Goal: Find specific page/section: Find specific page/section

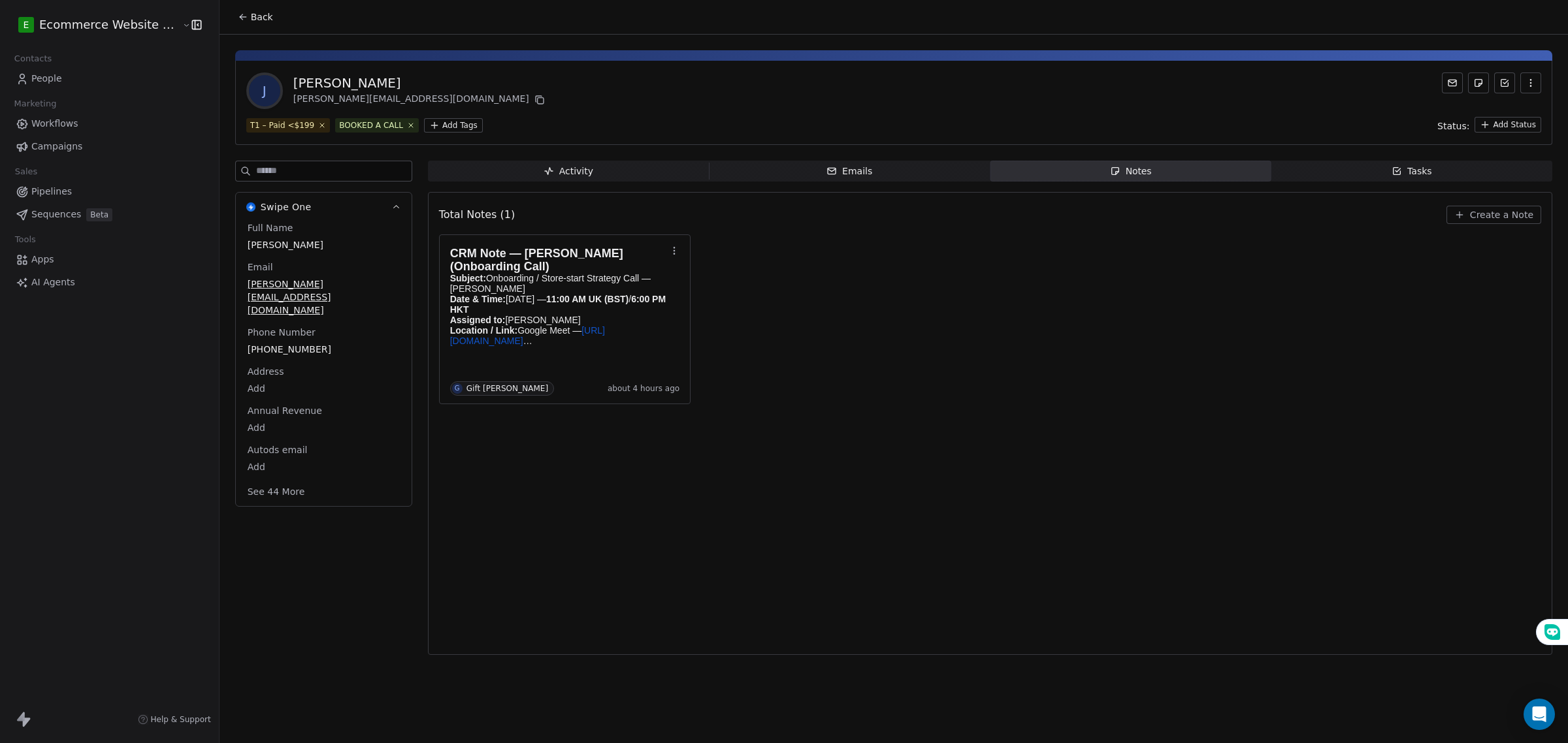
click at [230, 14] on button "Back" at bounding box center [255, 17] width 51 height 24
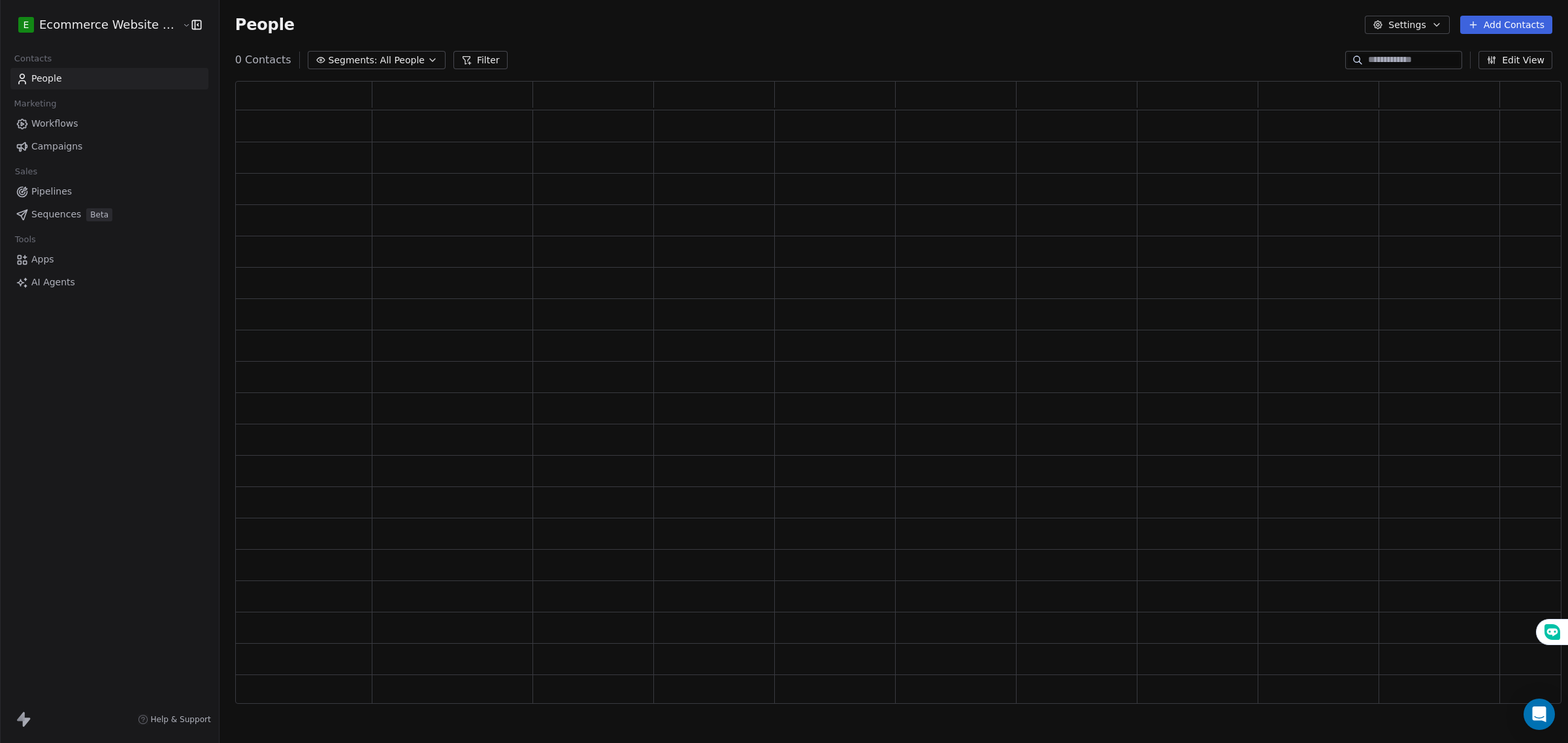
scroll to position [611, 1314]
click at [70, 186] on link "Pipelines" at bounding box center [109, 192] width 198 height 22
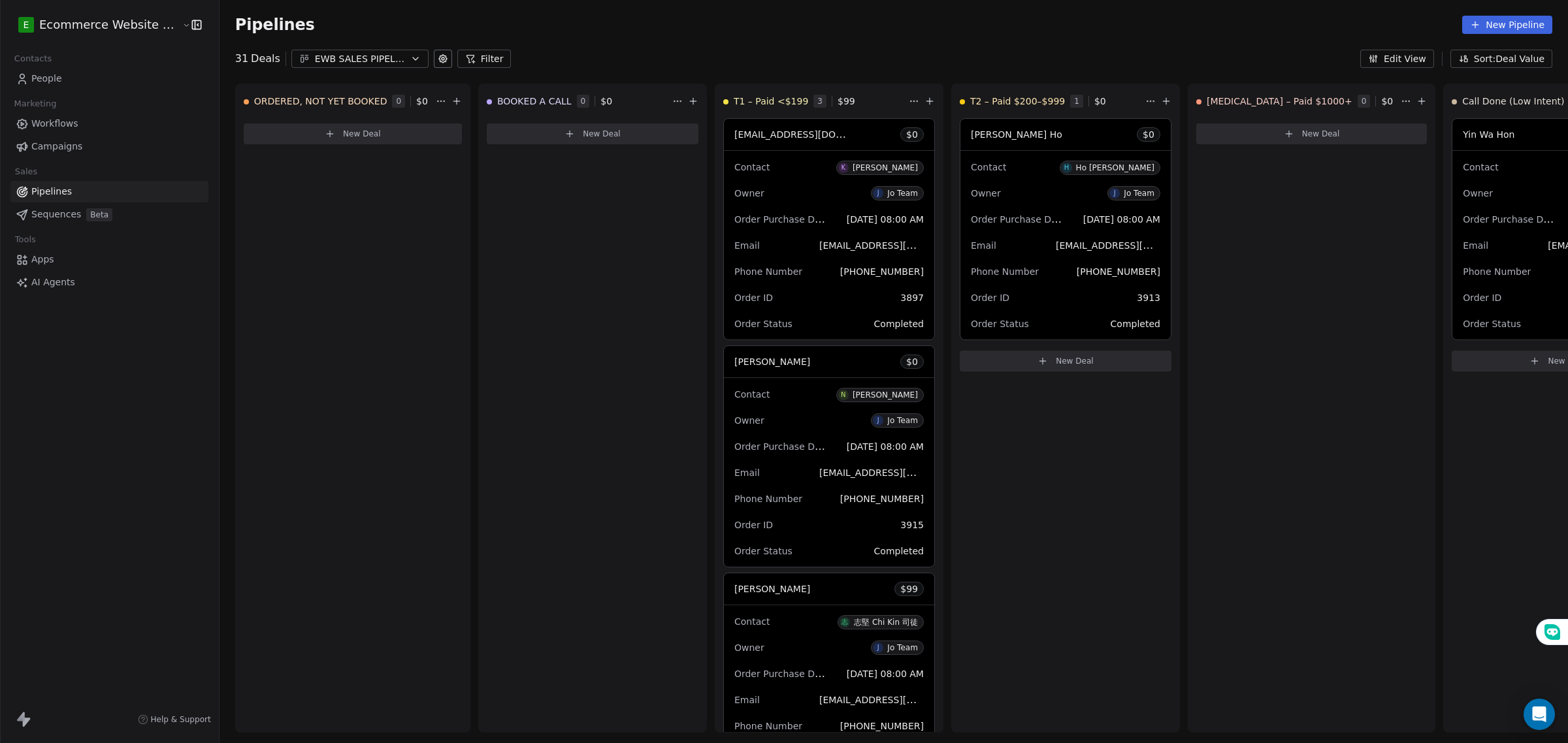
click at [88, 83] on link "People" at bounding box center [109, 78] width 198 height 22
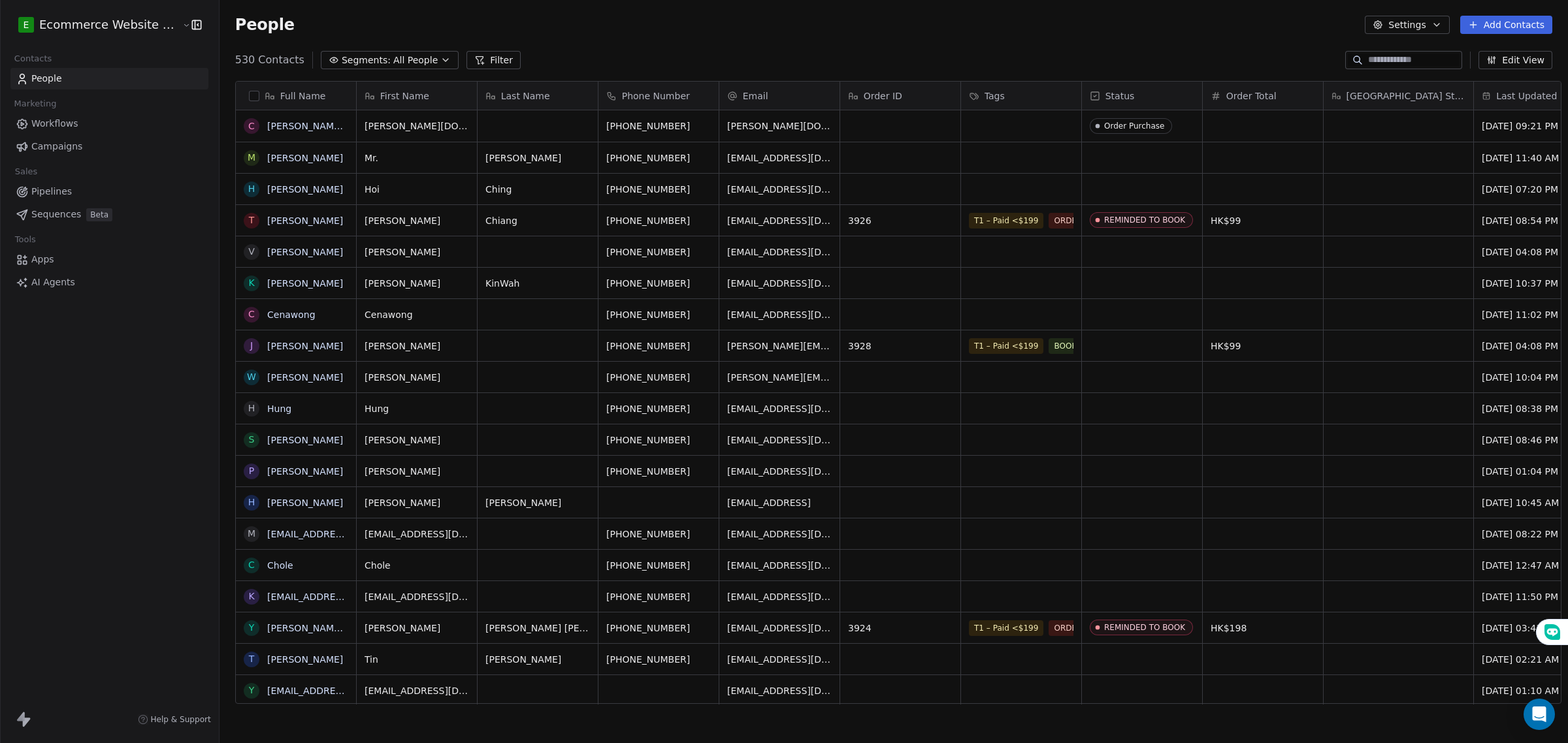
scroll to position [641, 1346]
click at [1414, 61] on input at bounding box center [1413, 59] width 91 height 13
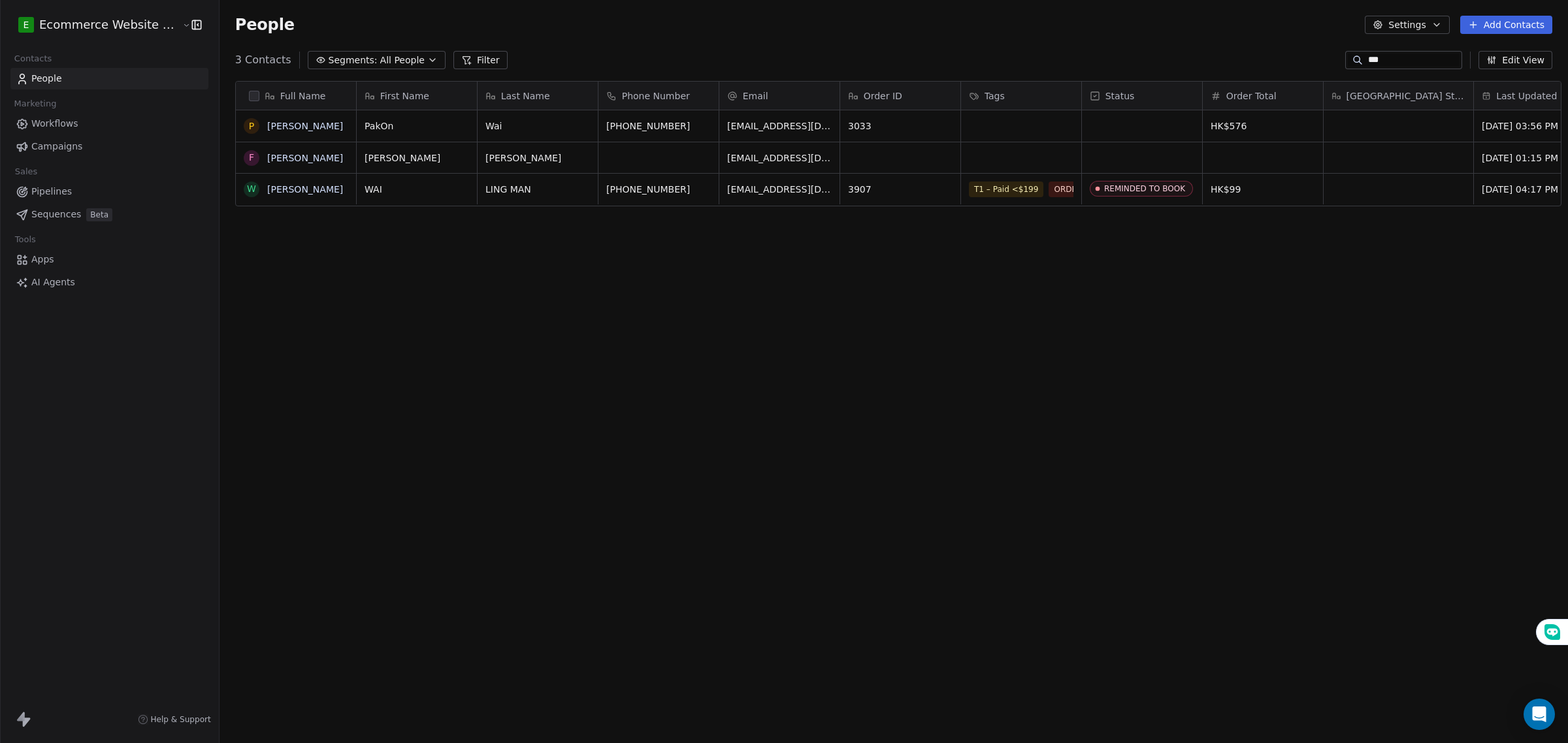
type input "***"
click at [298, 184] on link "[PERSON_NAME]" at bounding box center [305, 189] width 76 height 10
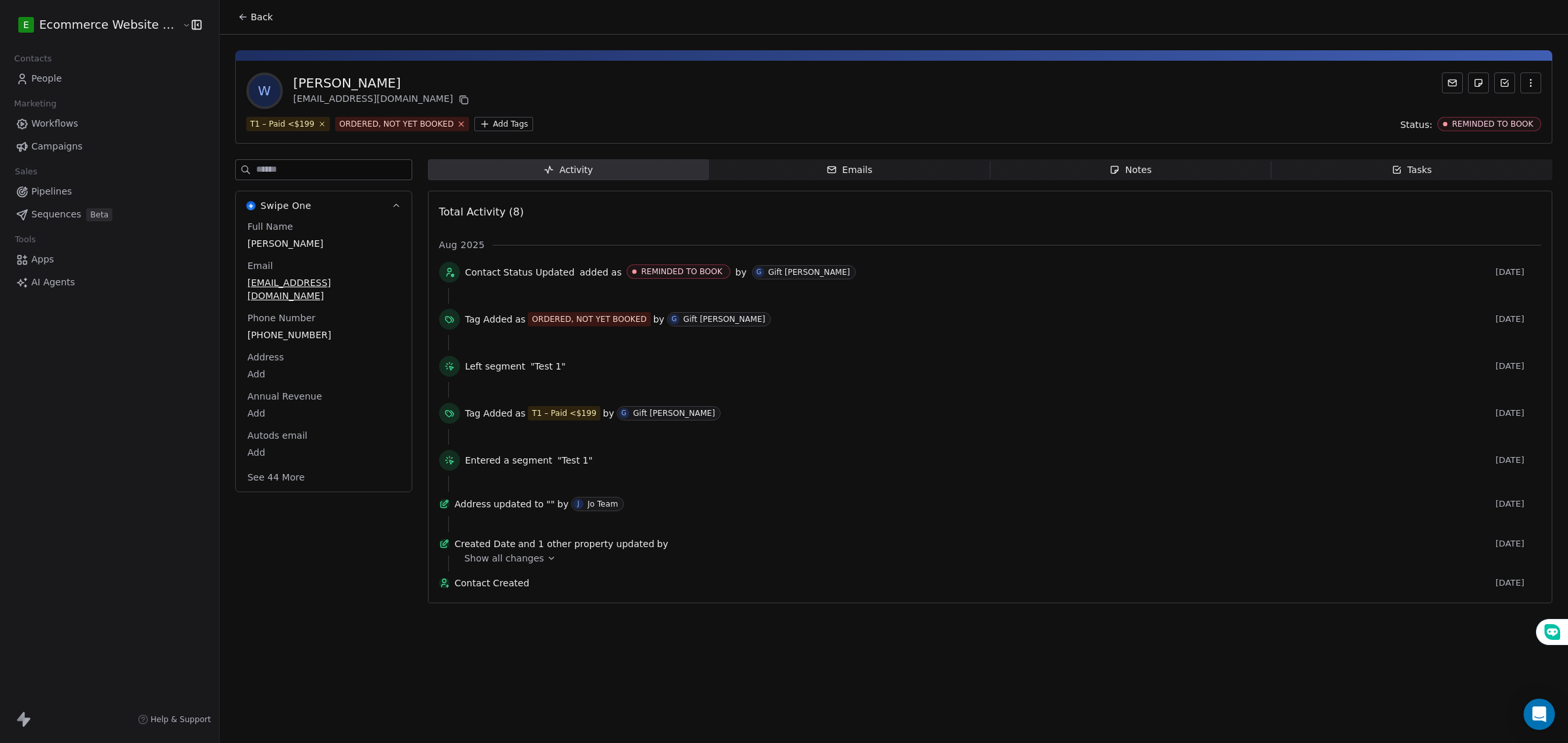
click at [457, 121] on icon at bounding box center [461, 124] width 9 height 9
click at [369, 126] on html "E Ecommerce Website Builder Contacts People Marketing Workflows Campaigns Sales…" at bounding box center [784, 371] width 1568 height 743
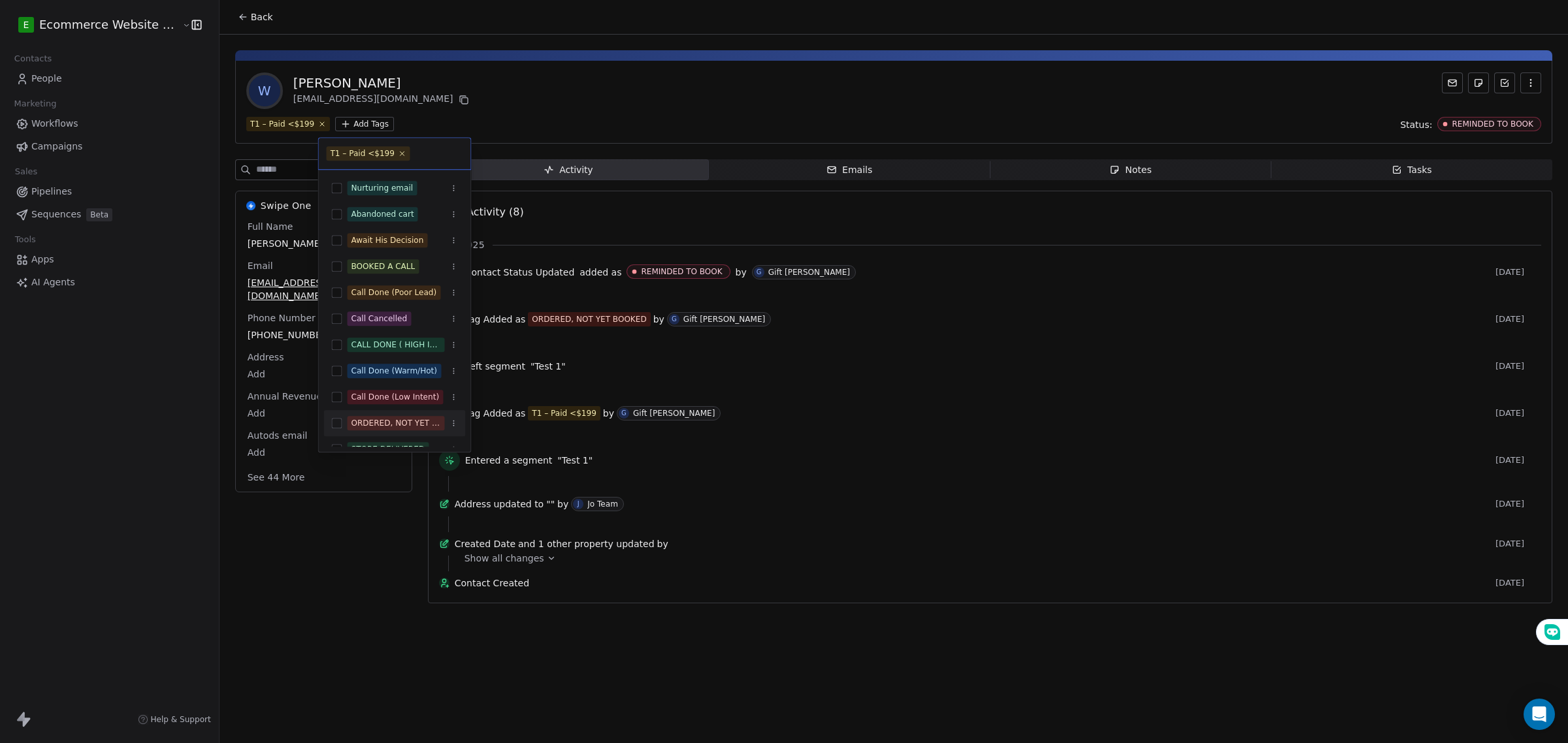
click at [337, 423] on button "Suggestions" at bounding box center [337, 423] width 10 height 10
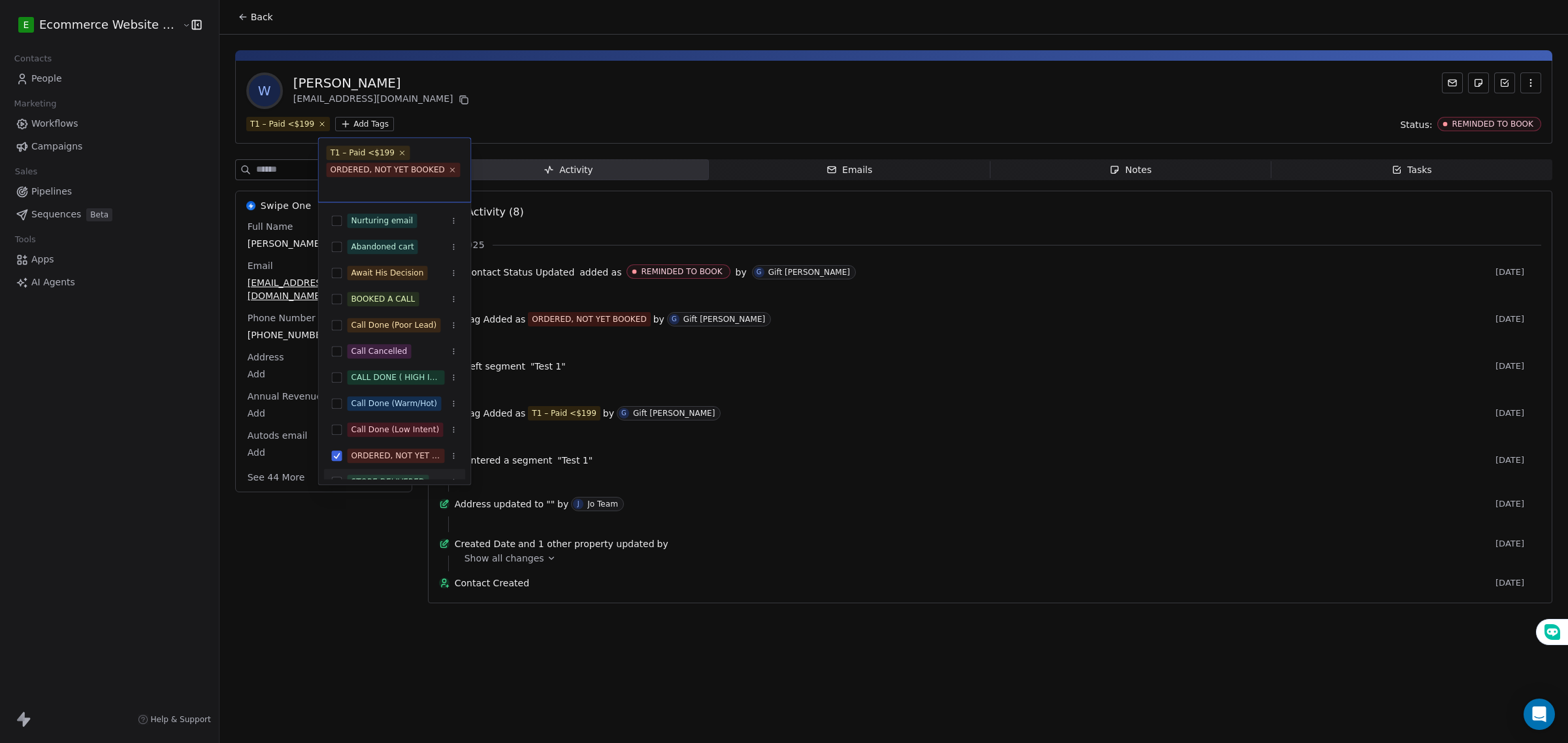
click at [348, 563] on html "E Ecommerce Website Builder Contacts People Marketing Workflows Campaigns Sales…" at bounding box center [784, 371] width 1568 height 743
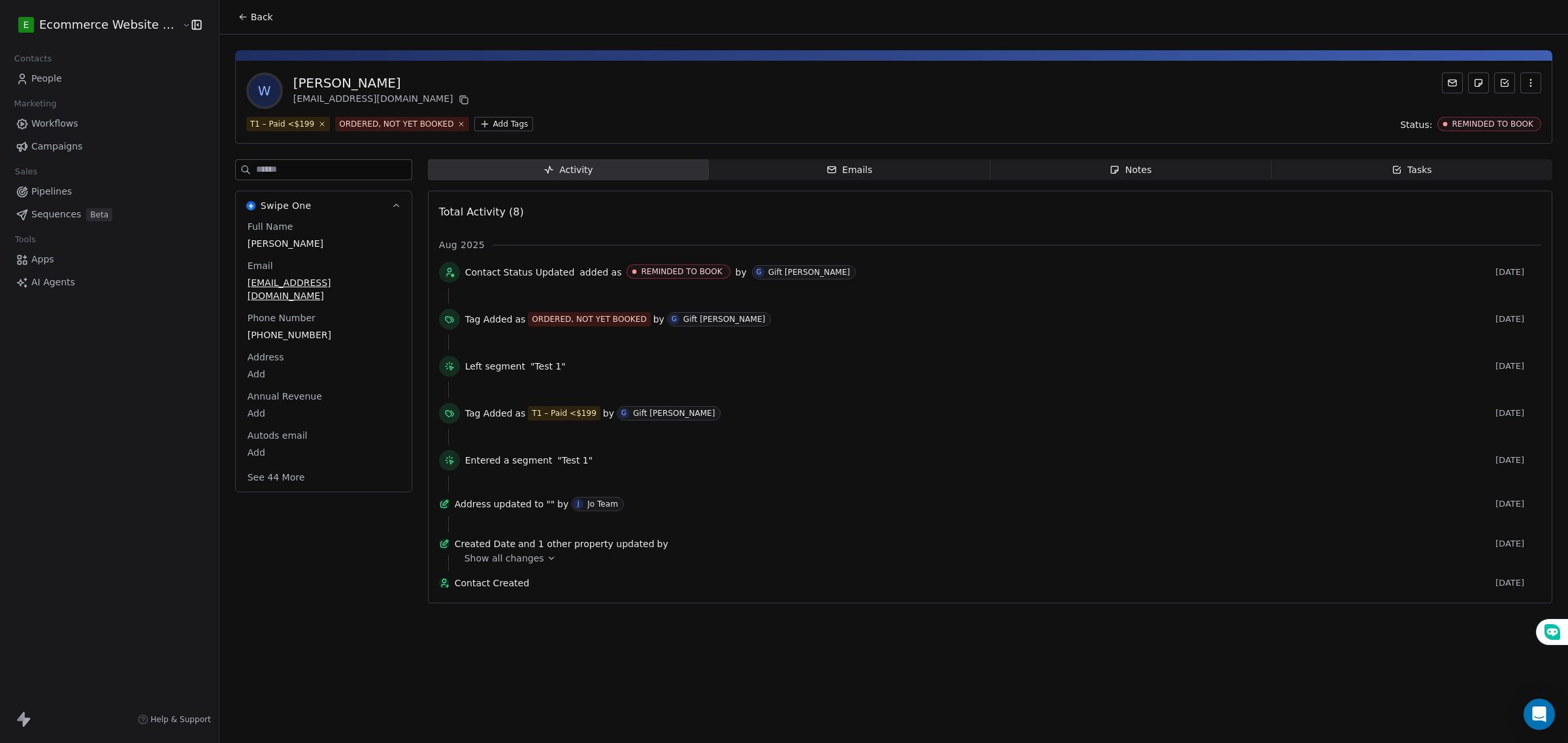
click at [239, 17] on icon at bounding box center [242, 17] width 6 height 0
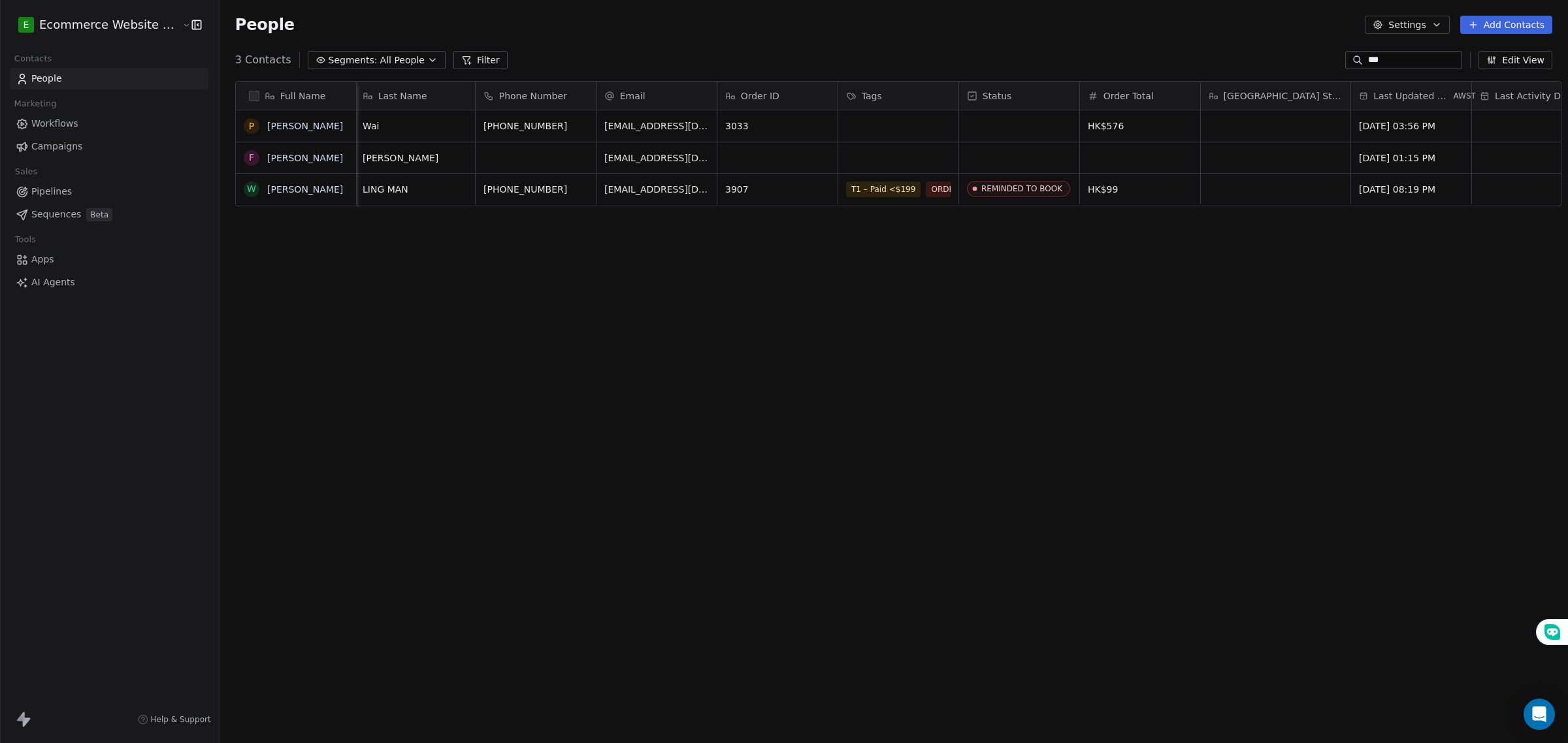
scroll to position [0, 124]
click at [1383, 53] on input "***" at bounding box center [1413, 59] width 91 height 13
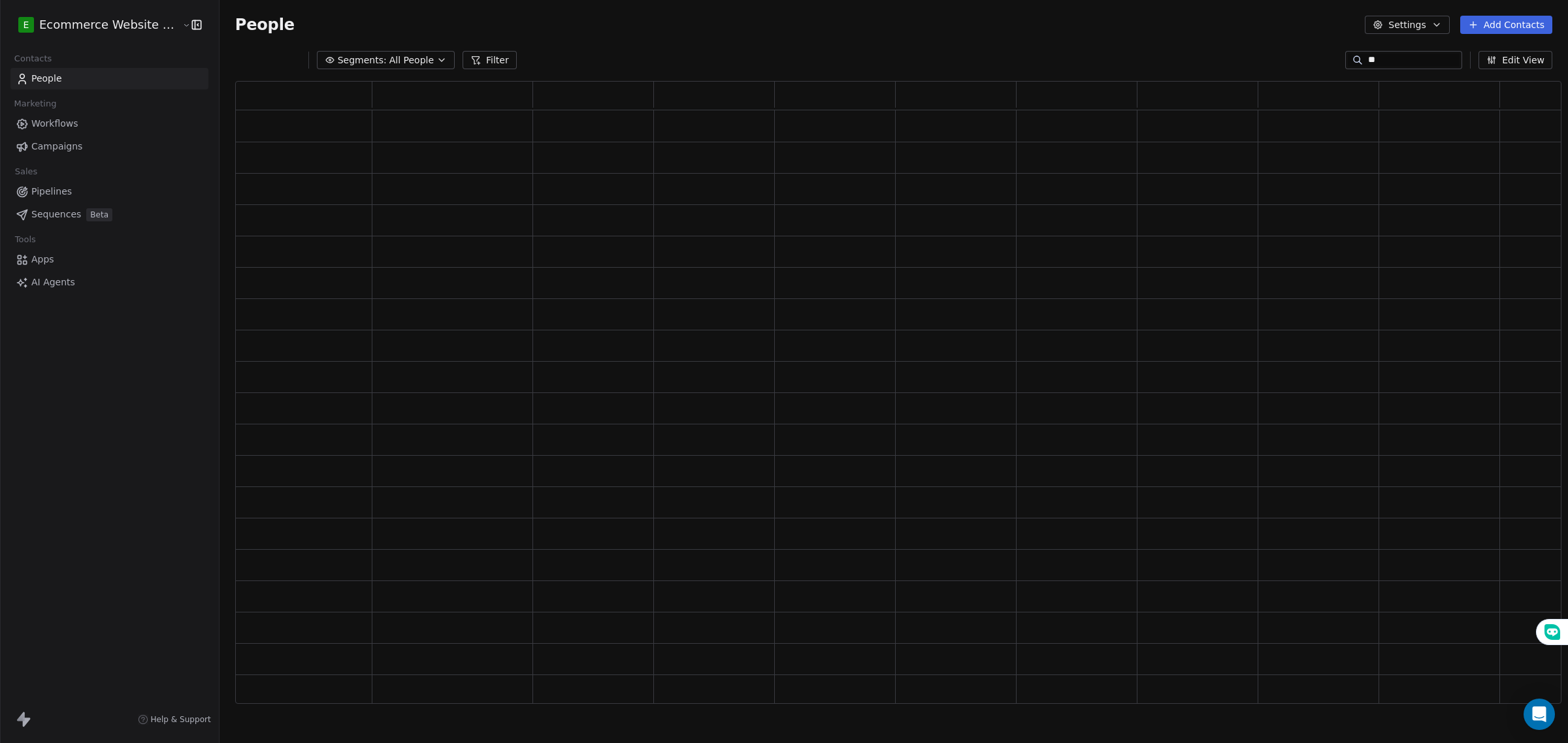
type input "*"
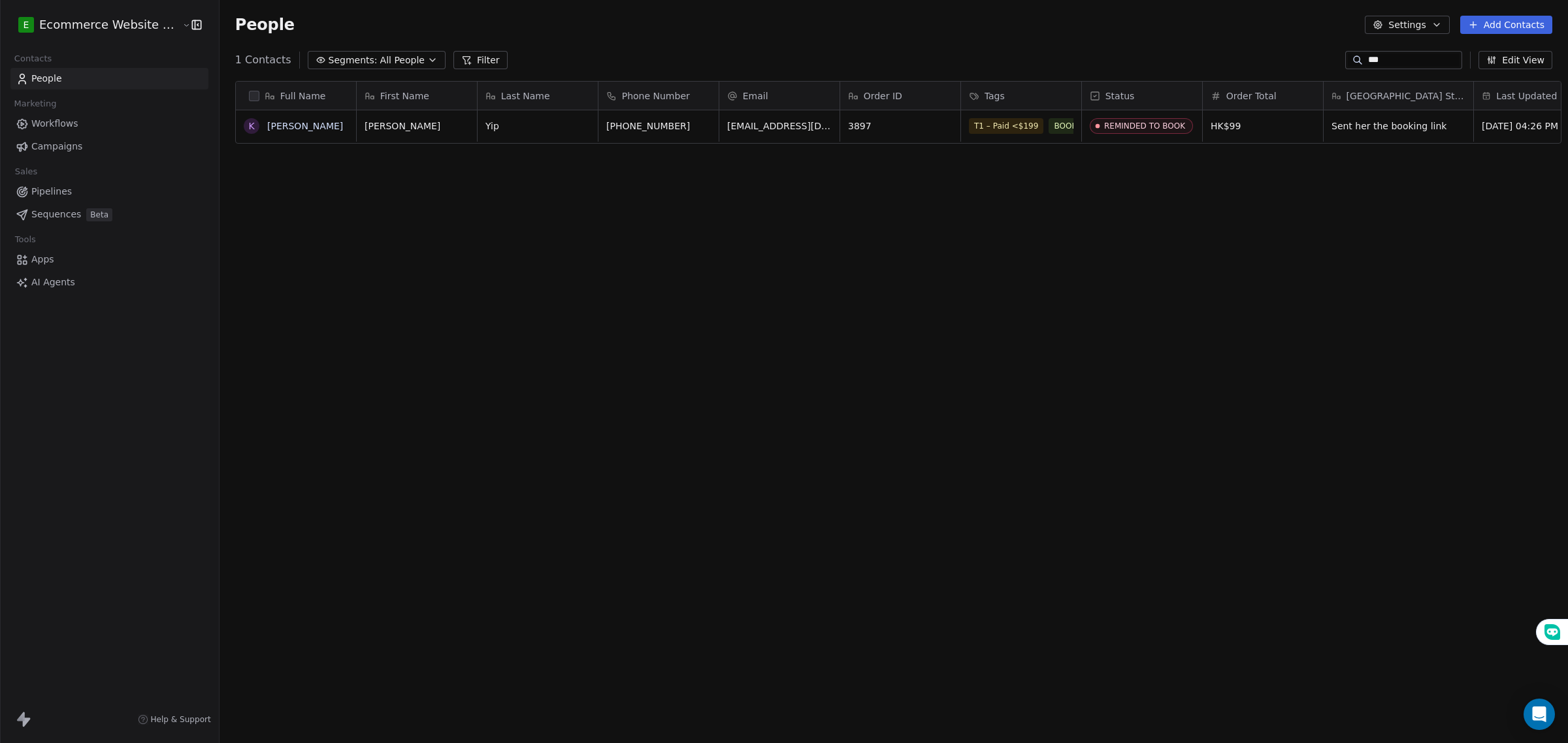
type input "***"
click at [1056, 133] on div "T1 – Paid <$199 BOOKED A CALL Call Cancelled ORDERED, NOT YET BOOKED" at bounding box center [1047, 145] width 156 height 57
click at [969, 119] on span "T1 – Paid <$199" at bounding box center [1007, 124] width 74 height 16
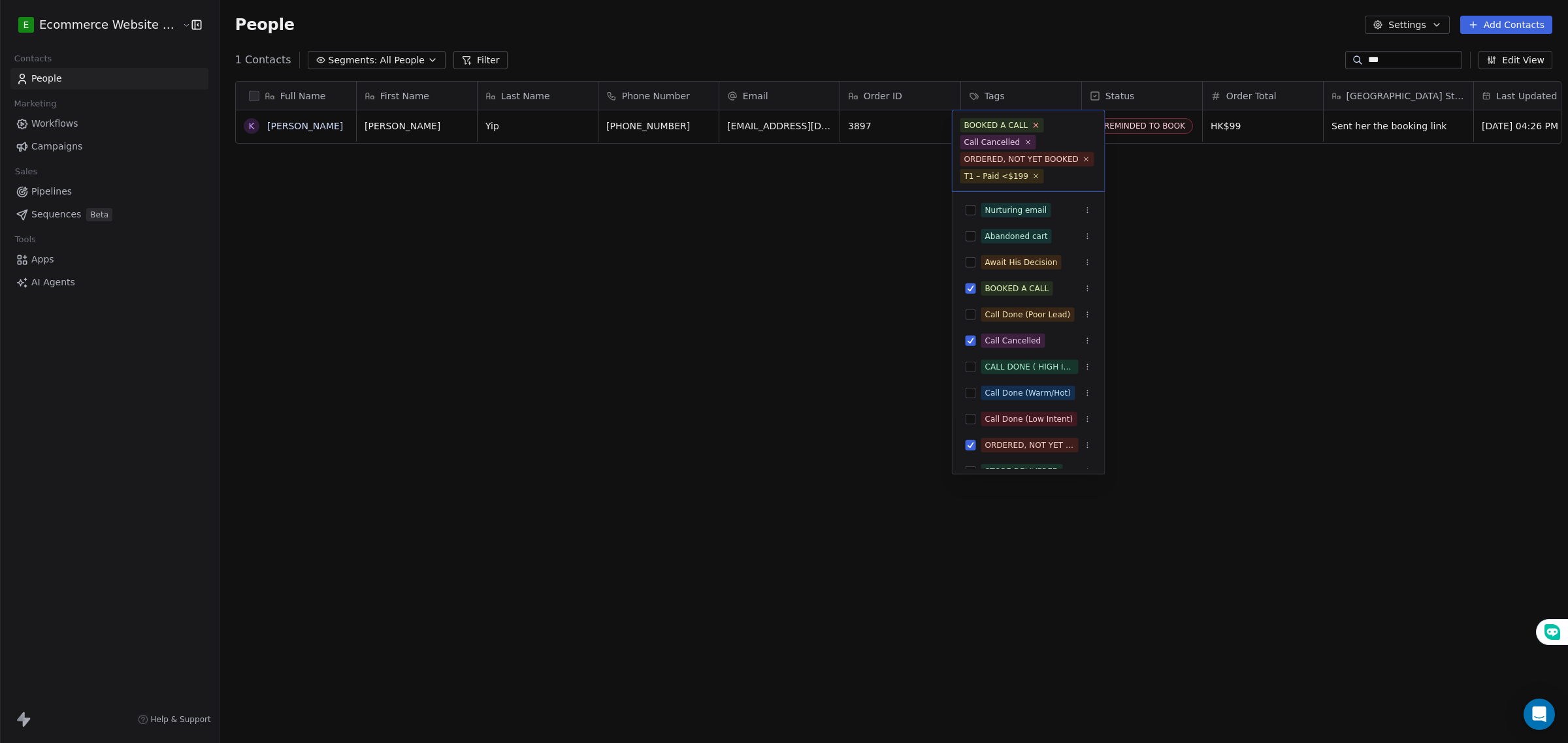
click at [1032, 122] on icon at bounding box center [1036, 125] width 9 height 9
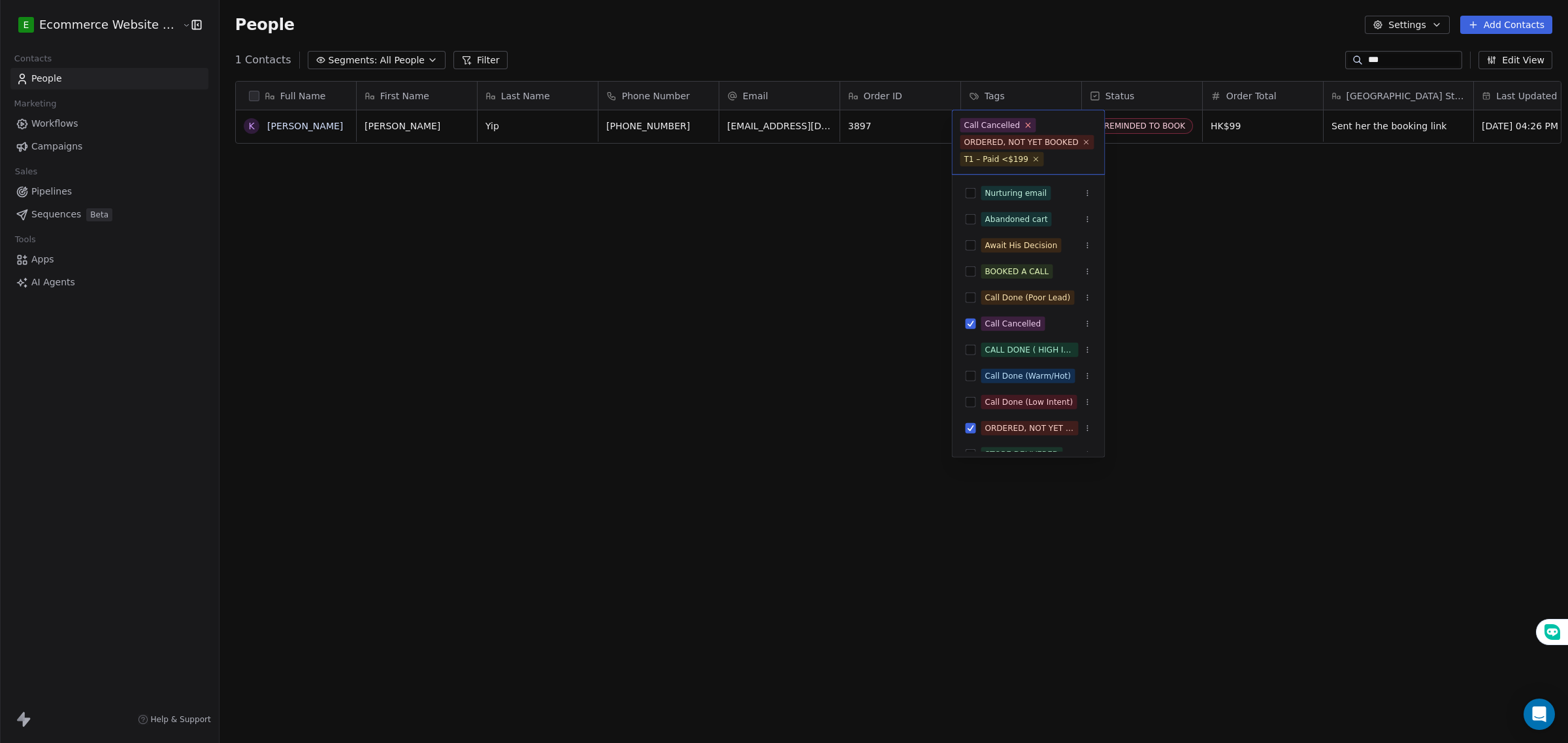
click at [1023, 121] on icon at bounding box center [1028, 125] width 9 height 9
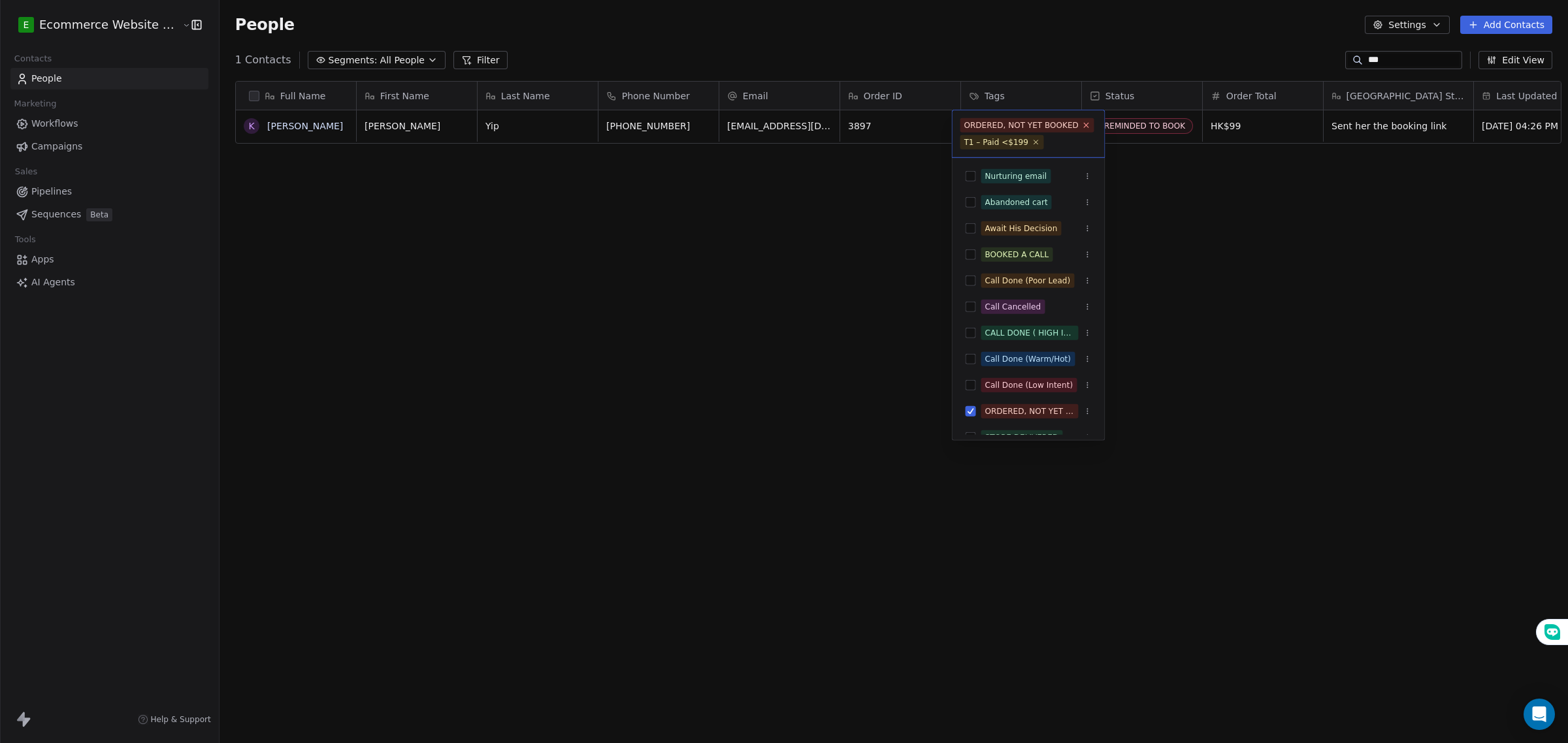
click at [1084, 126] on icon at bounding box center [1086, 125] width 5 height 5
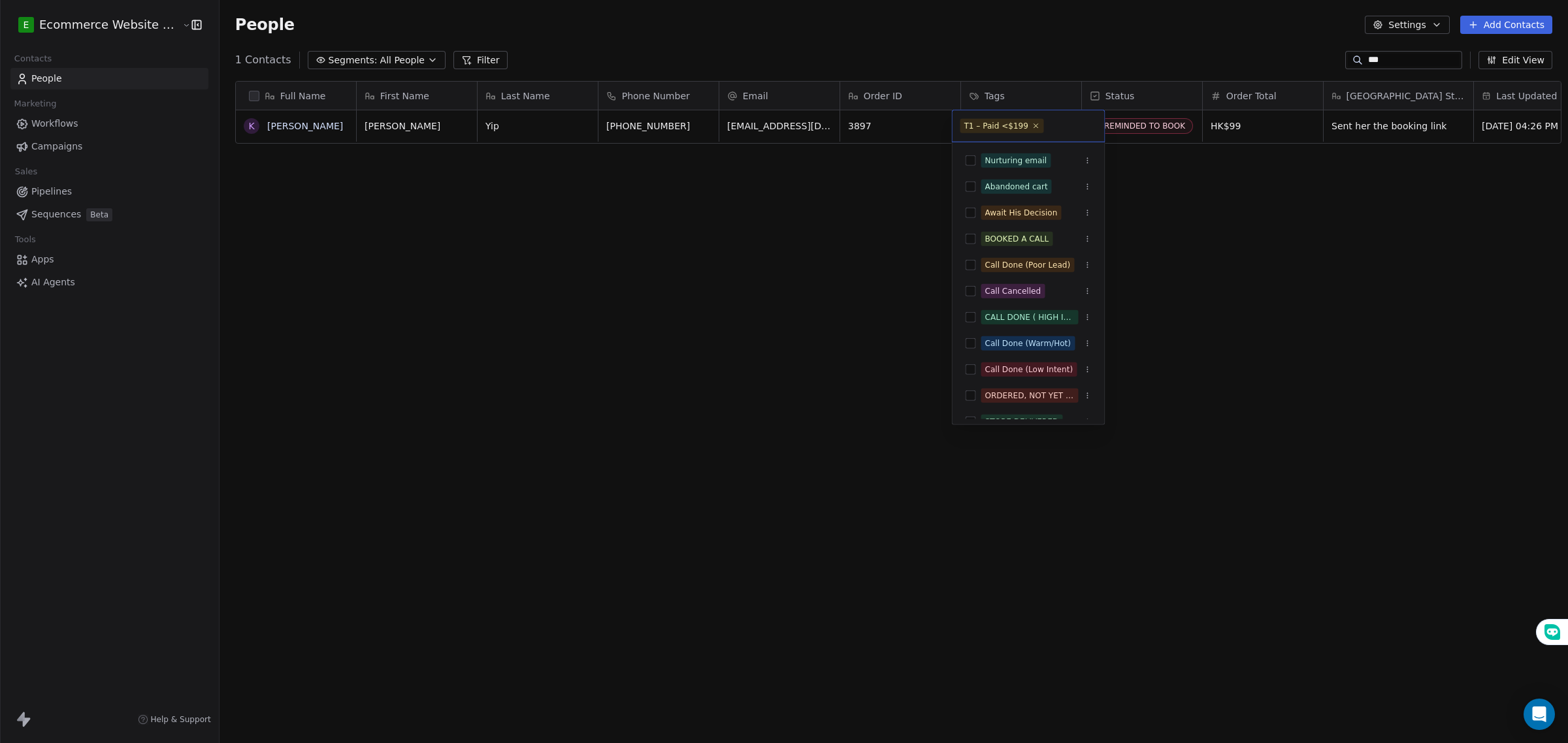
click at [1149, 167] on html "E Ecommerce Website Builder Contacts People Marketing Workflows Campaigns Sales…" at bounding box center [784, 371] width 1568 height 743
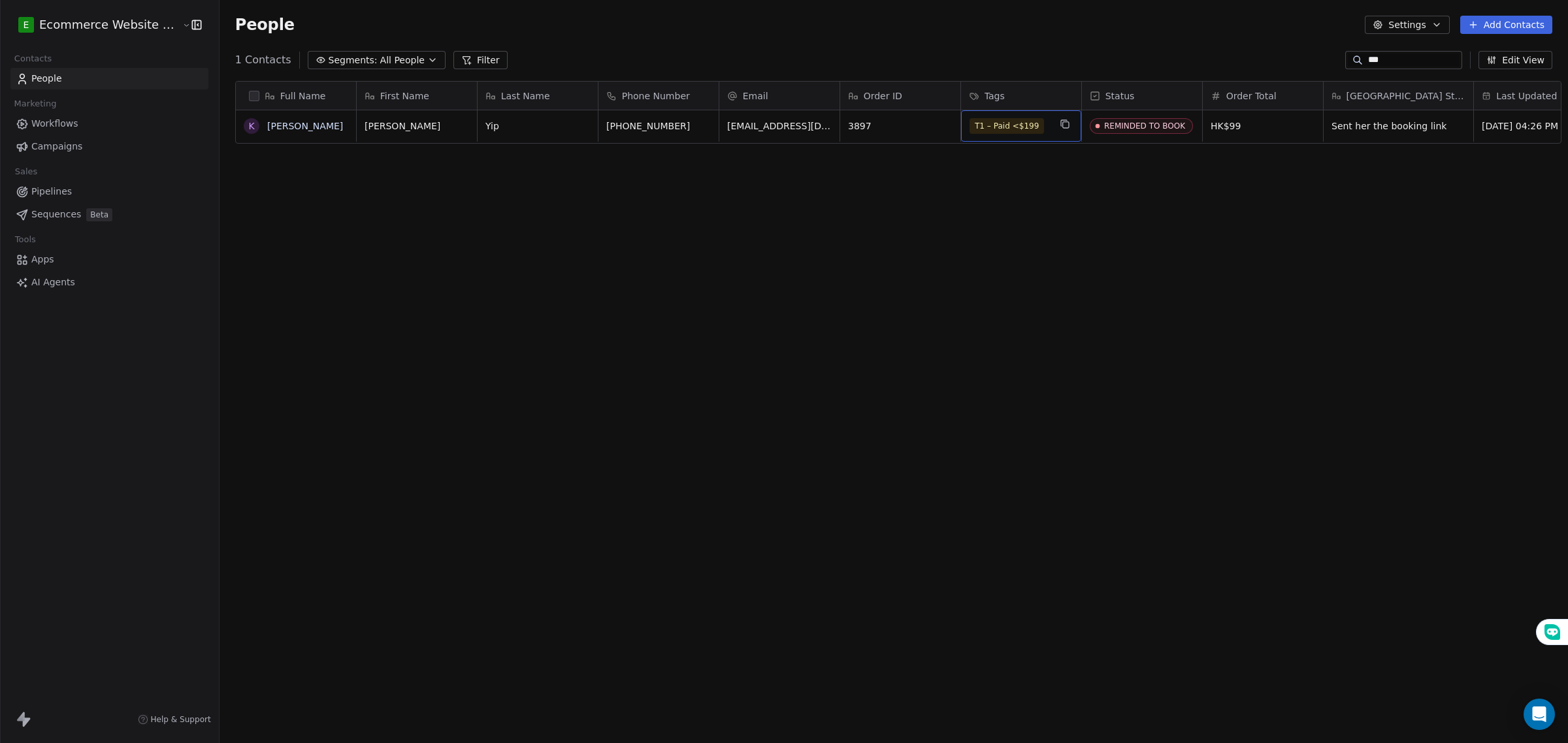
click at [1026, 124] on span "T1 – Paid <$199" at bounding box center [1007, 126] width 74 height 16
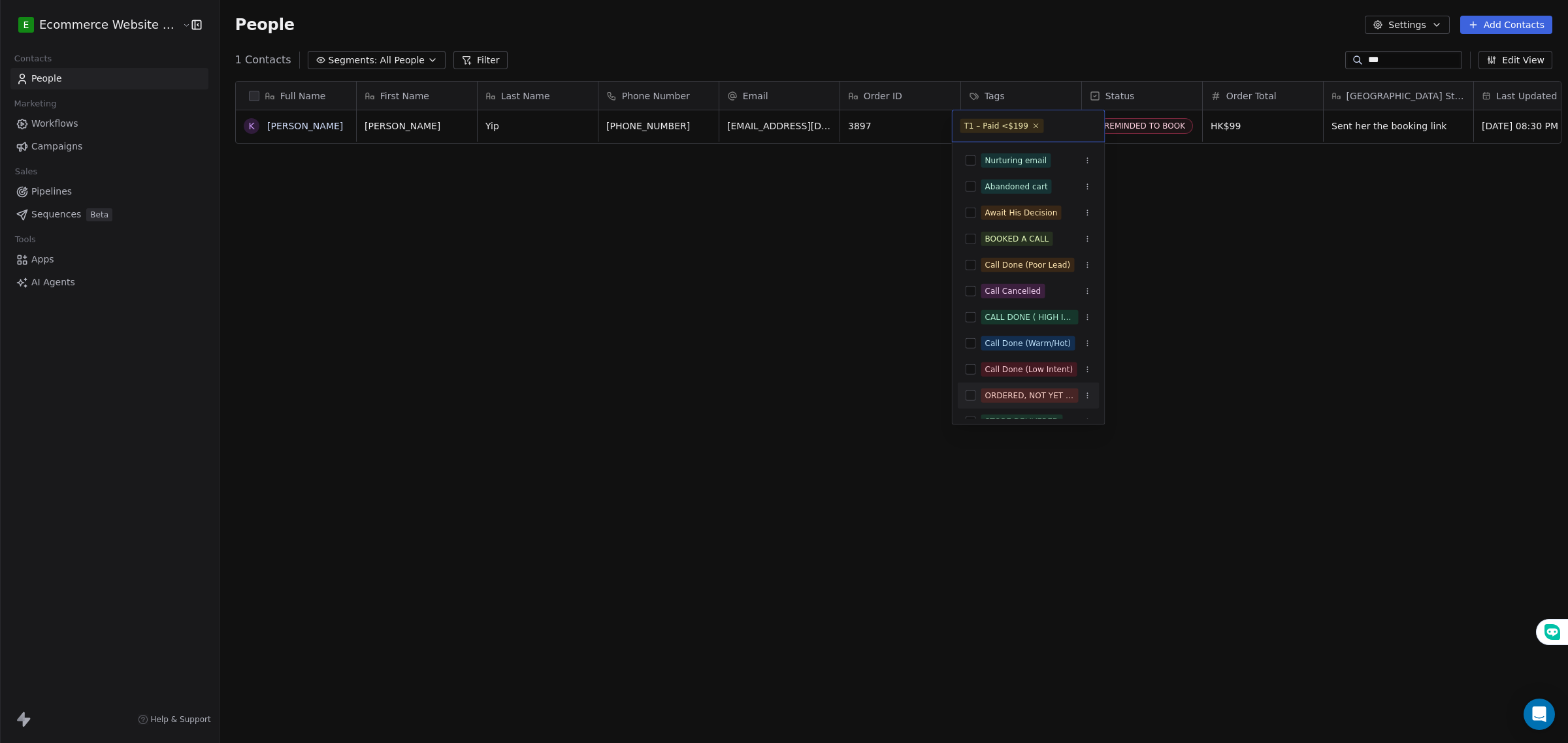
click at [974, 398] on button "Suggestions" at bounding box center [971, 396] width 10 height 10
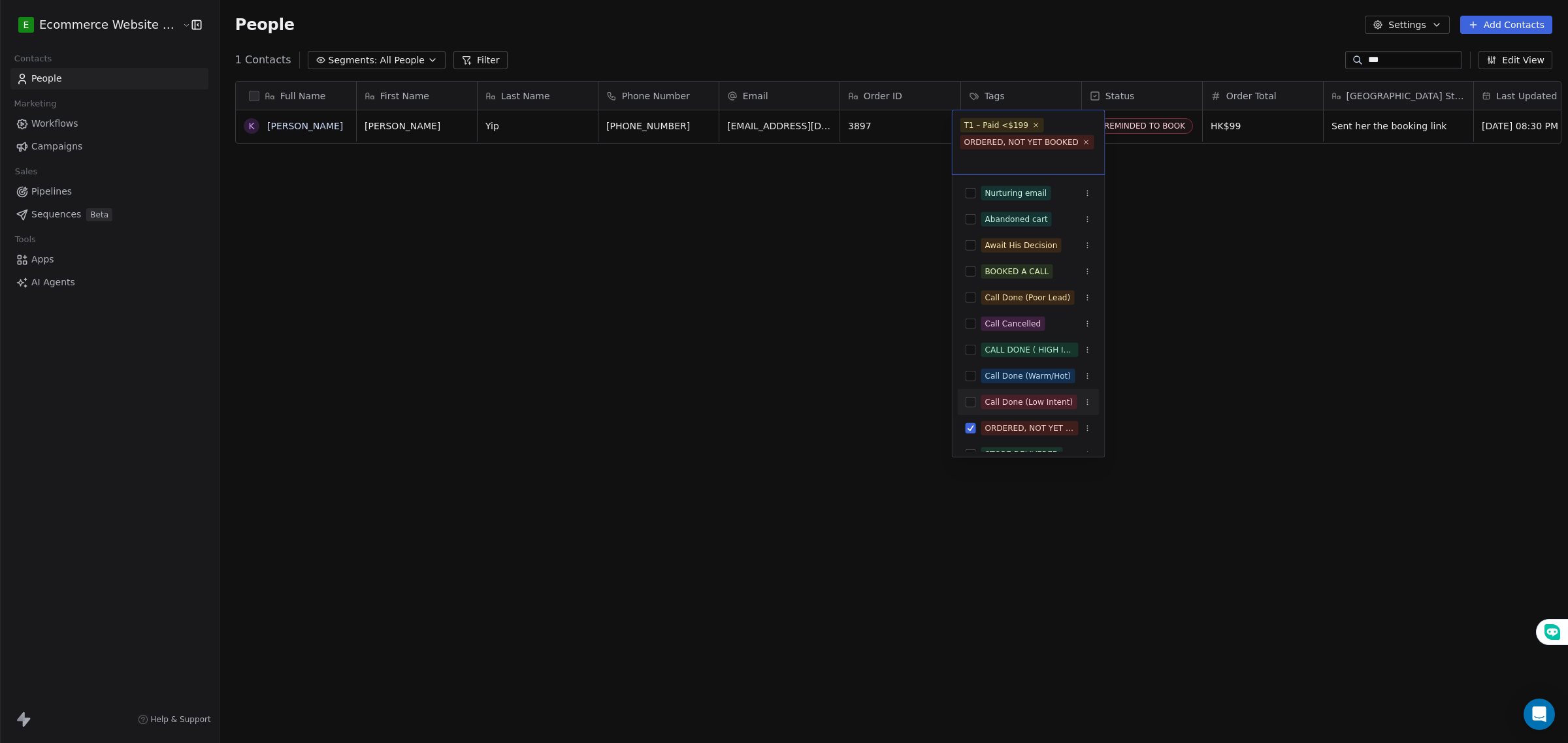
click at [530, 286] on html "E Ecommerce Website Builder Contacts People Marketing Workflows Campaigns Sales…" at bounding box center [784, 371] width 1568 height 743
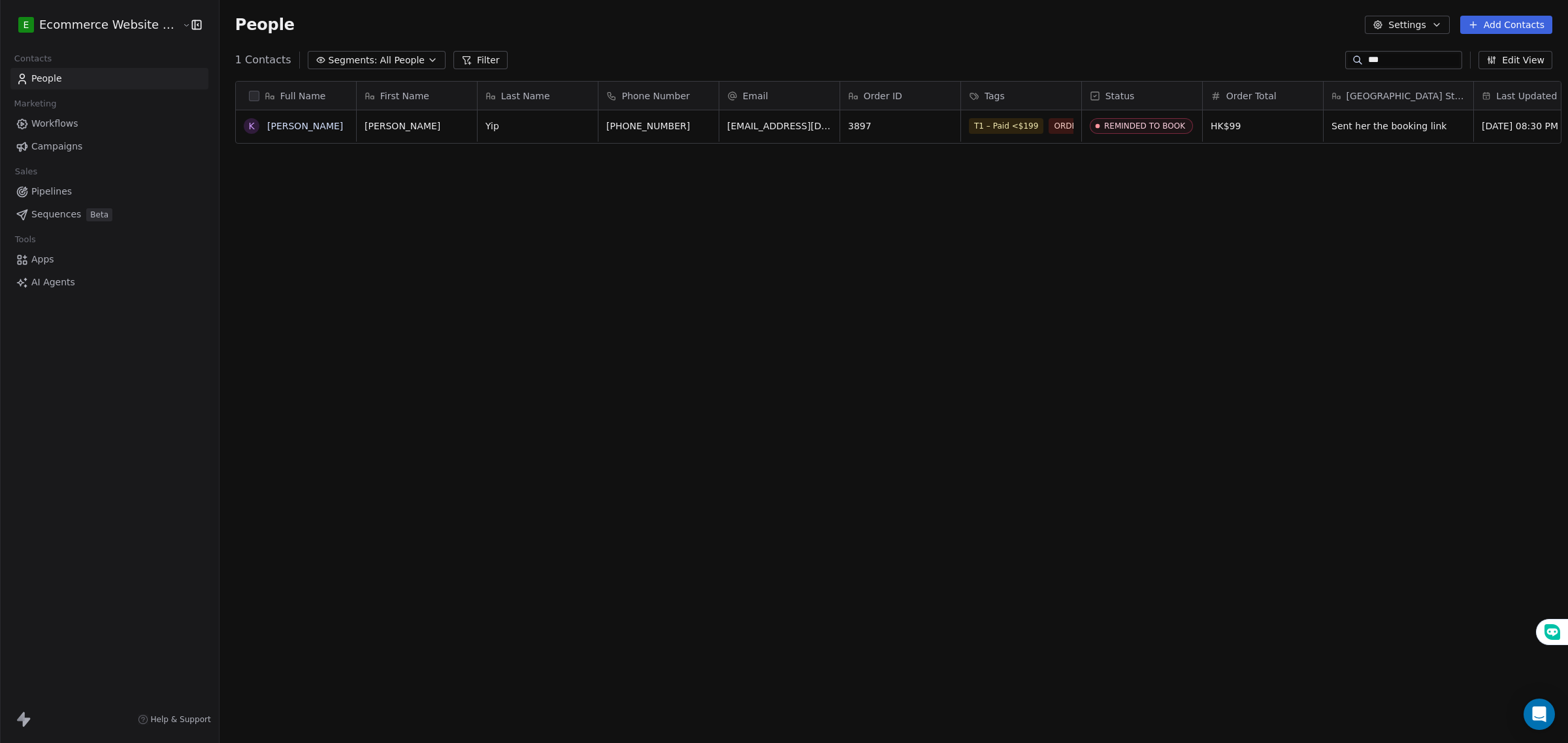
click at [72, 190] on link "Pipelines" at bounding box center [109, 192] width 198 height 22
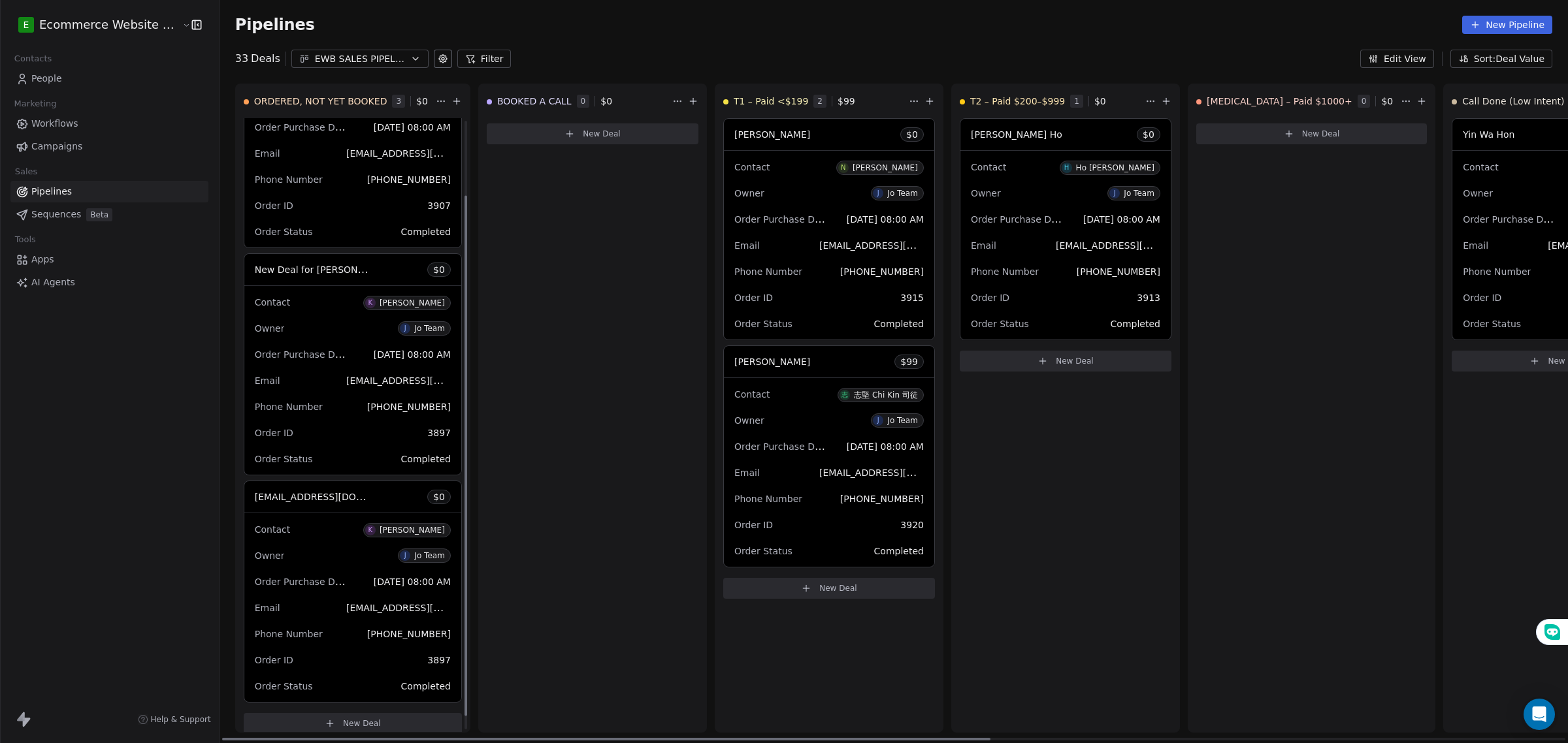
scroll to position [105, 0]
